Goal: Task Accomplishment & Management: Manage account settings

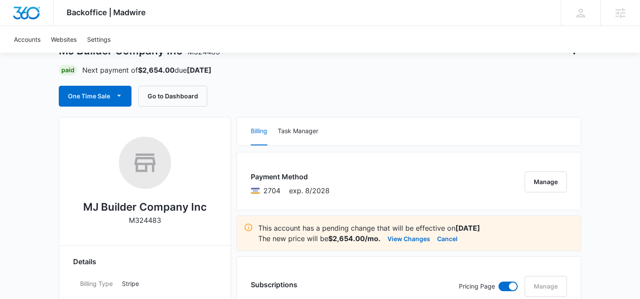
scroll to position [67, 0]
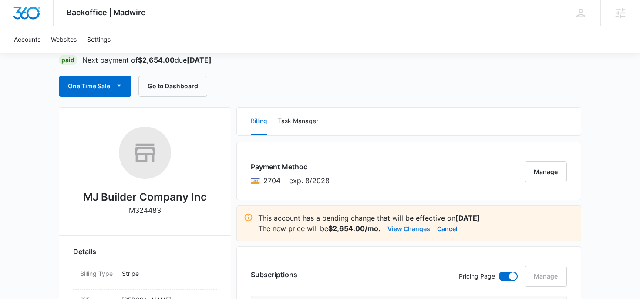
click at [411, 228] on button "View Changes" at bounding box center [408, 228] width 43 height 10
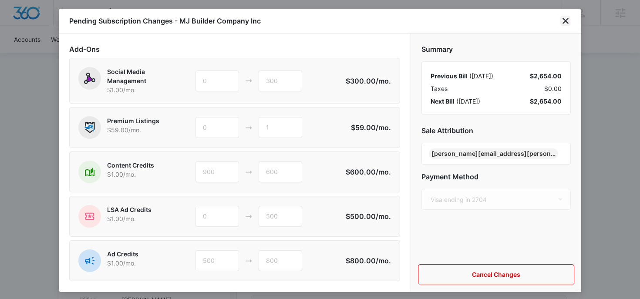
click at [567, 22] on icon "close" at bounding box center [565, 21] width 6 height 6
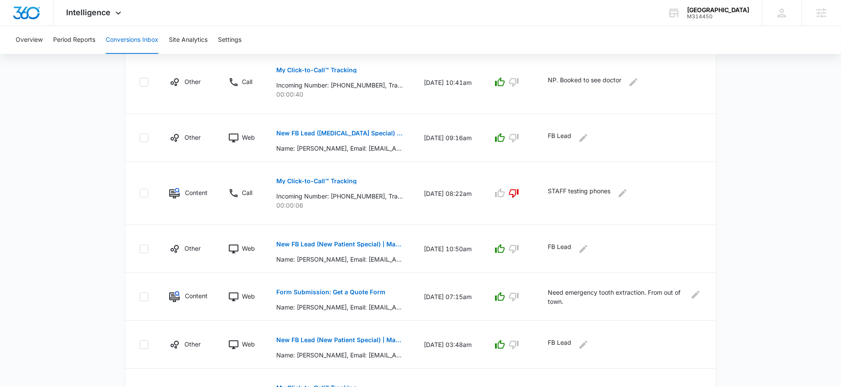
scroll to position [482, 0]
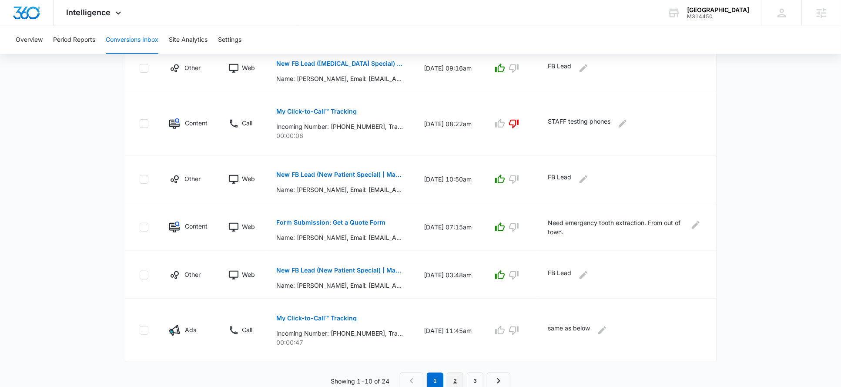
click at [452, 378] on link "2" at bounding box center [455, 381] width 17 height 17
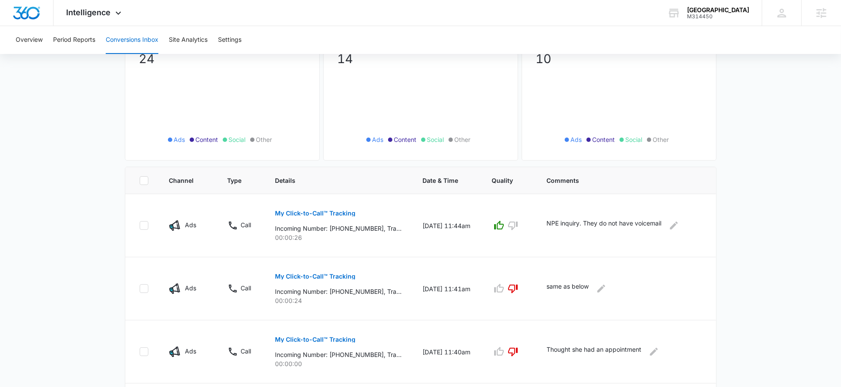
scroll to position [88, 0]
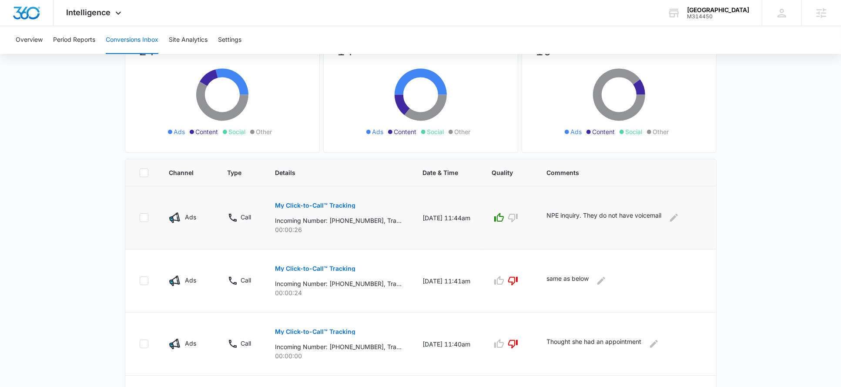
click at [340, 207] on p "My Click-to-Call™ Tracking" at bounding box center [315, 205] width 81 height 6
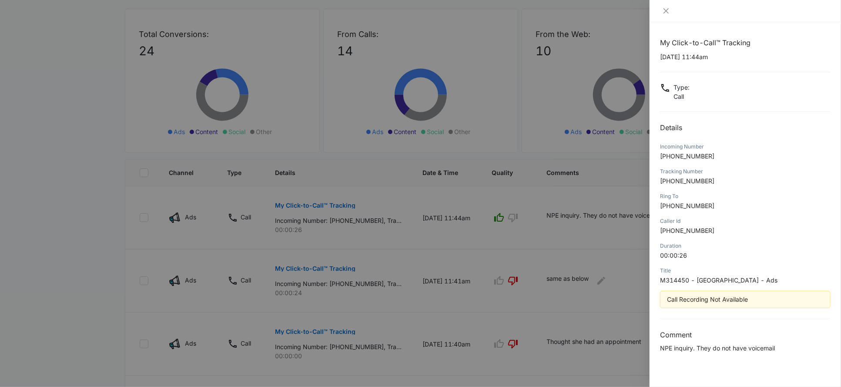
click at [675, 154] on span "+12267394556" at bounding box center [687, 155] width 54 height 7
click at [606, 209] on div at bounding box center [420, 193] width 841 height 387
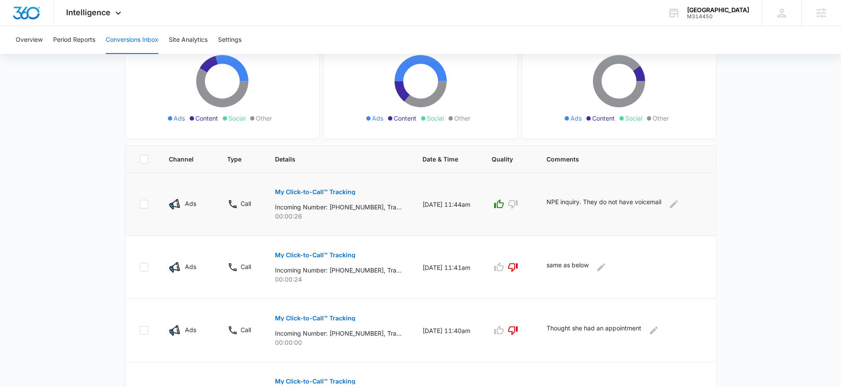
scroll to position [110, 0]
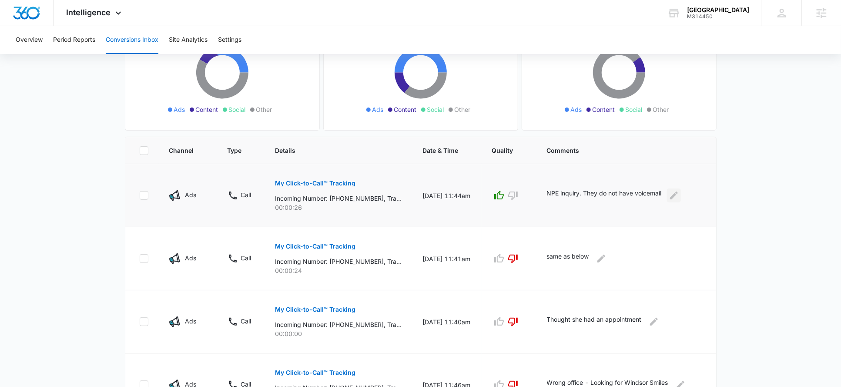
click at [679, 194] on icon "Edit Comments" at bounding box center [674, 195] width 10 height 10
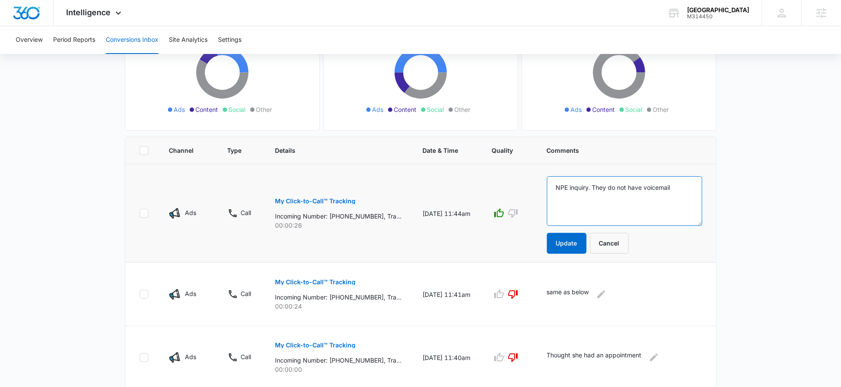
click at [690, 185] on textarea "NPE inquiry. They do not have voicemail" at bounding box center [624, 201] width 155 height 50
type textarea "NPE inquiry. They do not have voicemail -- have not booked yet"
click at [568, 238] on button "Update" at bounding box center [567, 243] width 40 height 21
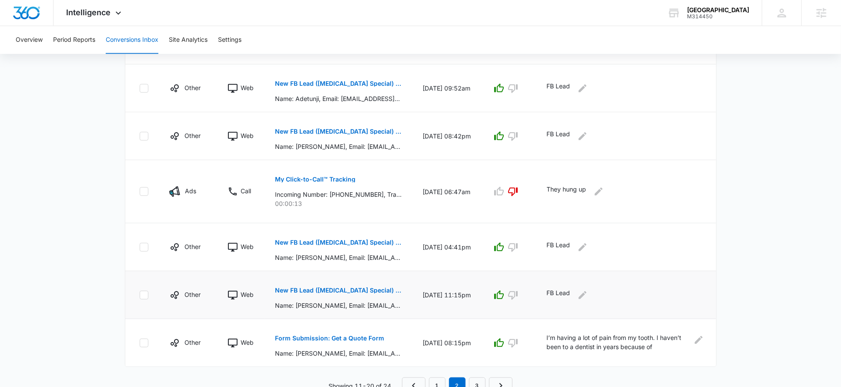
scroll to position [502, 0]
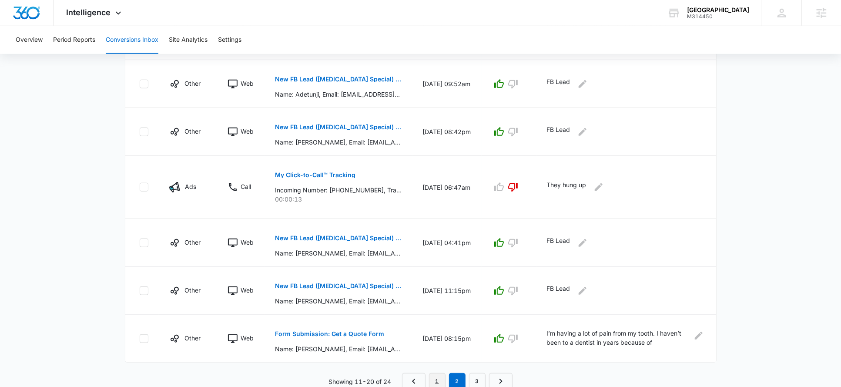
click at [437, 376] on link "1" at bounding box center [437, 381] width 17 height 17
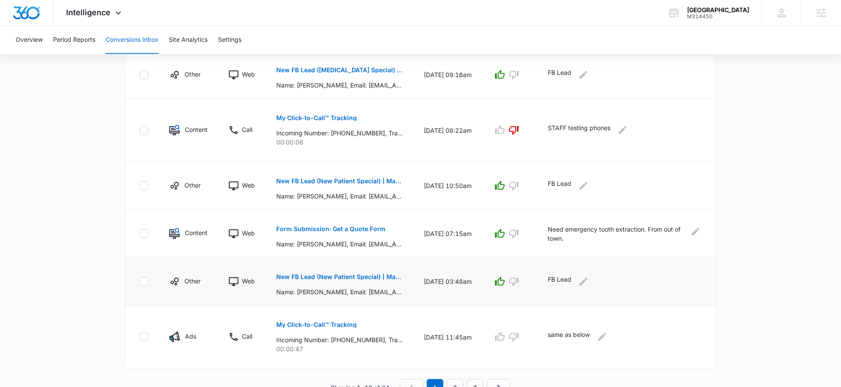
scroll to position [482, 0]
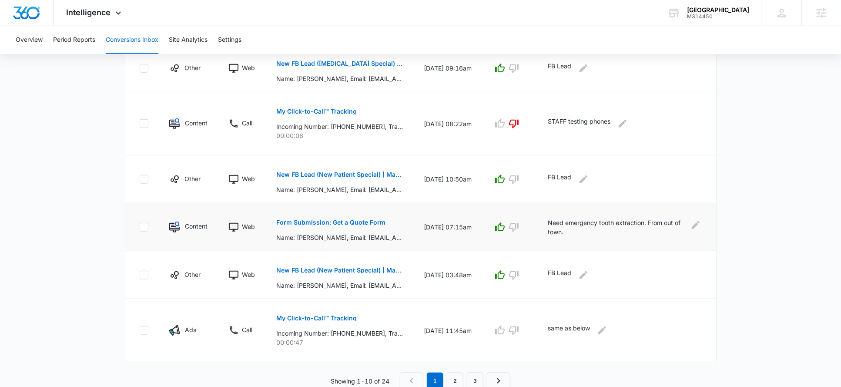
click at [364, 222] on p "Form Submission: Get a Quote Form" at bounding box center [330, 222] width 109 height 6
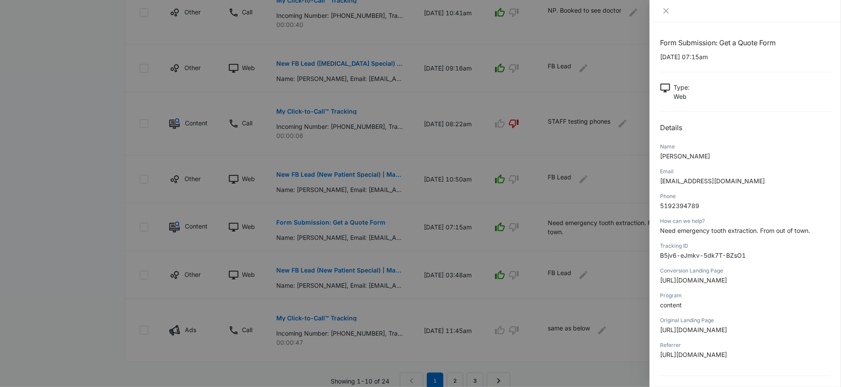
click at [800, 233] on span "Need emergency tooth extraction. From out of town." at bounding box center [735, 230] width 150 height 7
drag, startPoint x: 827, startPoint y: 232, endPoint x: 661, endPoint y: 223, distance: 166.5
click at [661, 223] on div "How can we help? Need emergency tooth extraction. From out of town." at bounding box center [745, 228] width 171 height 25
click at [801, 215] on div "Phone 5192394789" at bounding box center [745, 203] width 171 height 25
click at [674, 58] on p "08/09/2025 at 07:15am" at bounding box center [745, 56] width 171 height 9
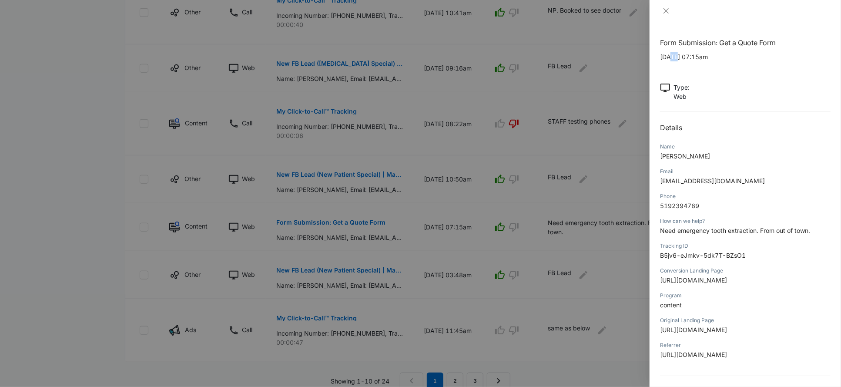
click at [674, 58] on p "08/09/2025 at 07:15am" at bounding box center [745, 56] width 171 height 9
click at [497, 139] on div at bounding box center [420, 193] width 841 height 387
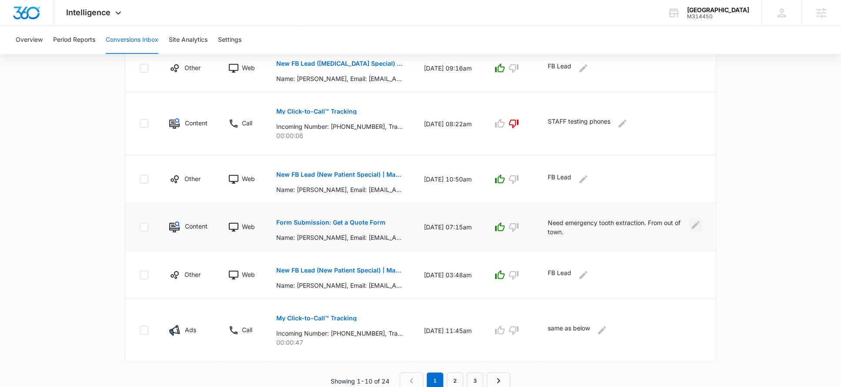
click at [699, 222] on icon "Edit Comments" at bounding box center [696, 225] width 10 height 10
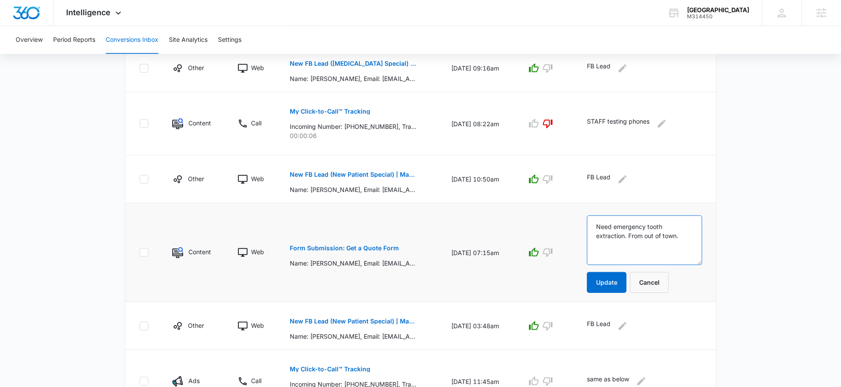
click at [692, 231] on textarea "Need emergency tooth extraction. From out of town." at bounding box center [644, 240] width 115 height 50
type textarea "Need emergency tooth extraction. From out of town. -- Ange tried to call him Mo…"
click at [616, 277] on button "Update" at bounding box center [607, 282] width 40 height 21
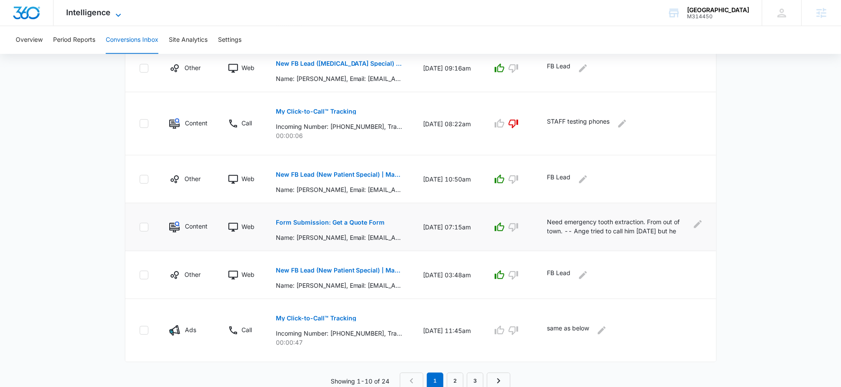
click at [105, 14] on span "Intelligence" at bounding box center [89, 12] width 44 height 9
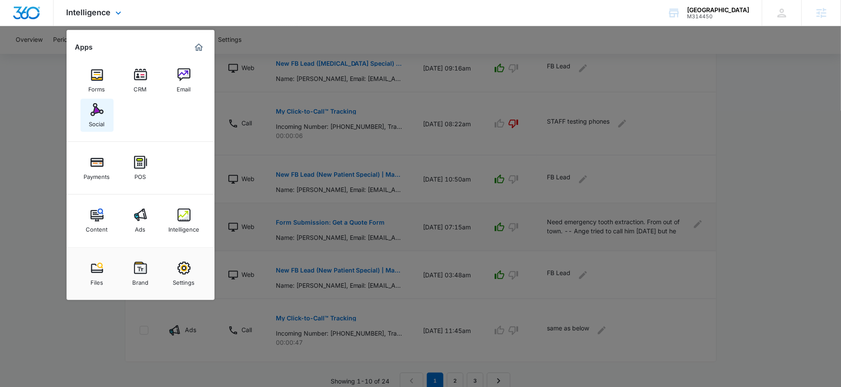
click at [91, 127] on div "Social" at bounding box center [97, 121] width 16 height 11
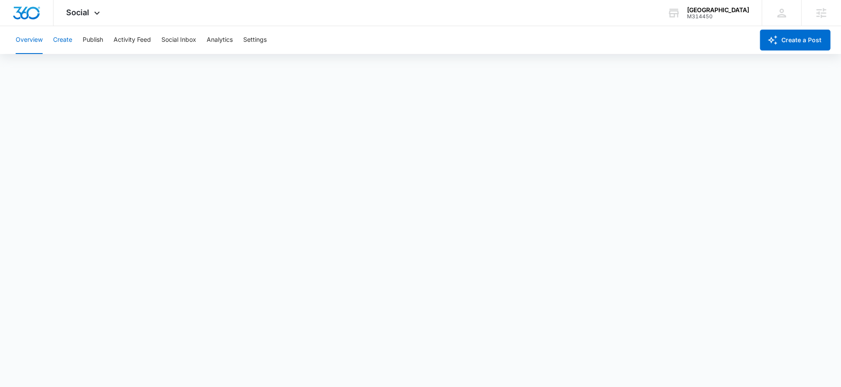
click at [61, 41] on button "Create" at bounding box center [62, 40] width 19 height 28
click at [85, 68] on button "Approvals" at bounding box center [85, 66] width 29 height 24
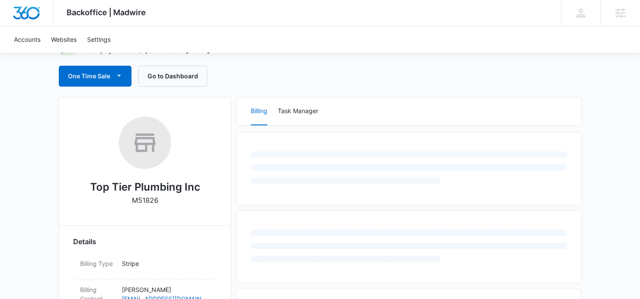
scroll to position [86, 0]
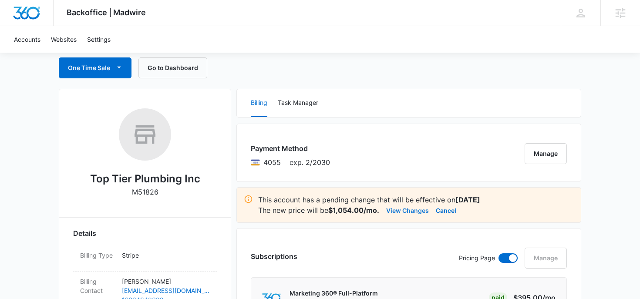
click at [394, 208] on button "View Changes" at bounding box center [407, 210] width 43 height 10
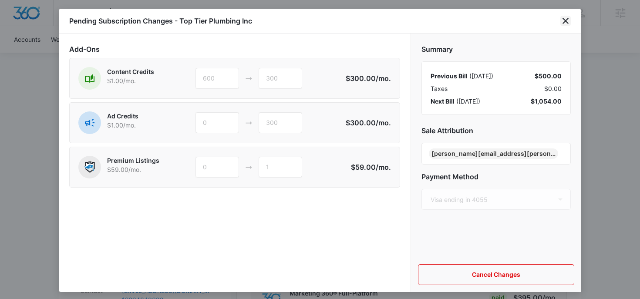
click at [565, 20] on icon "close" at bounding box center [565, 21] width 6 height 6
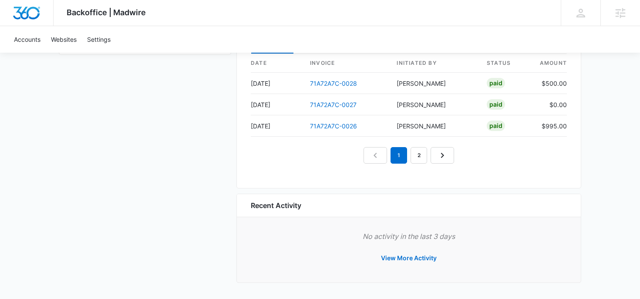
scroll to position [319, 0]
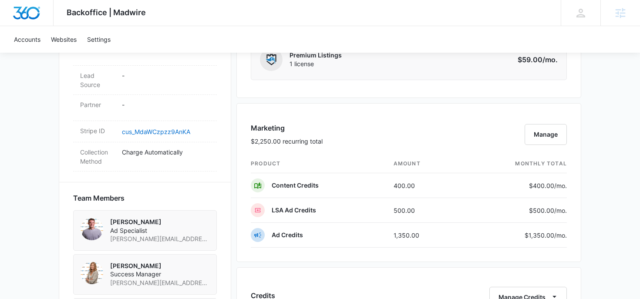
scroll to position [491, 0]
